Goal: Find specific page/section: Find specific page/section

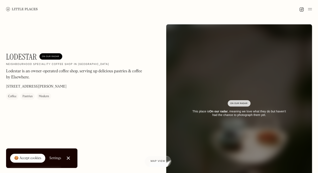
click at [69, 158] on link "Close Cookie Popup" at bounding box center [68, 158] width 10 height 10
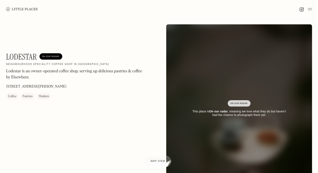
click at [14, 10] on img at bounding box center [22, 9] width 32 height 4
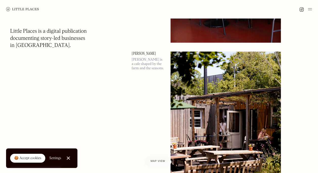
scroll to position [1191, 0]
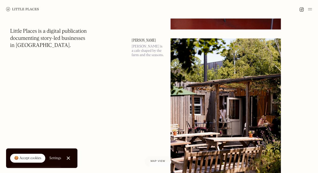
click at [311, 8] on img at bounding box center [310, 9] width 4 height 6
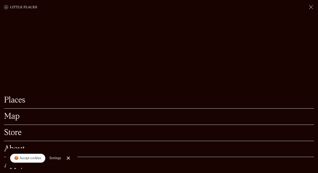
click at [18, 112] on link "Map" at bounding box center [159, 116] width 310 height 8
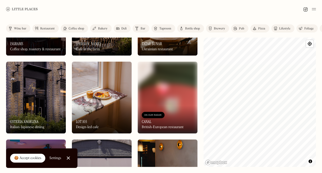
scroll to position [304, 0]
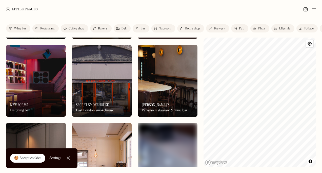
click at [69, 157] on div at bounding box center [68, 157] width 3 height 3
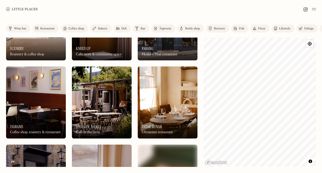
scroll to position [0, 0]
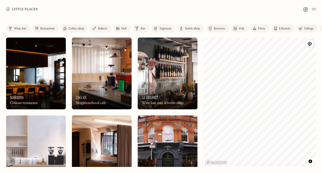
click at [237, 173] on html "Places Map Store About Apply 🍪 Accept cookies Settings Close Cookie Popup Close…" at bounding box center [161, 86] width 322 height 173
click at [75, 30] on div "Coffee shop" at bounding box center [76, 28] width 15 height 3
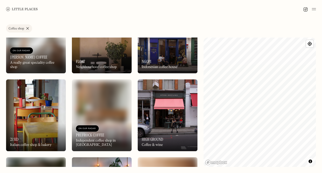
scroll to position [760, 0]
